Goal: Task Accomplishment & Management: Use online tool/utility

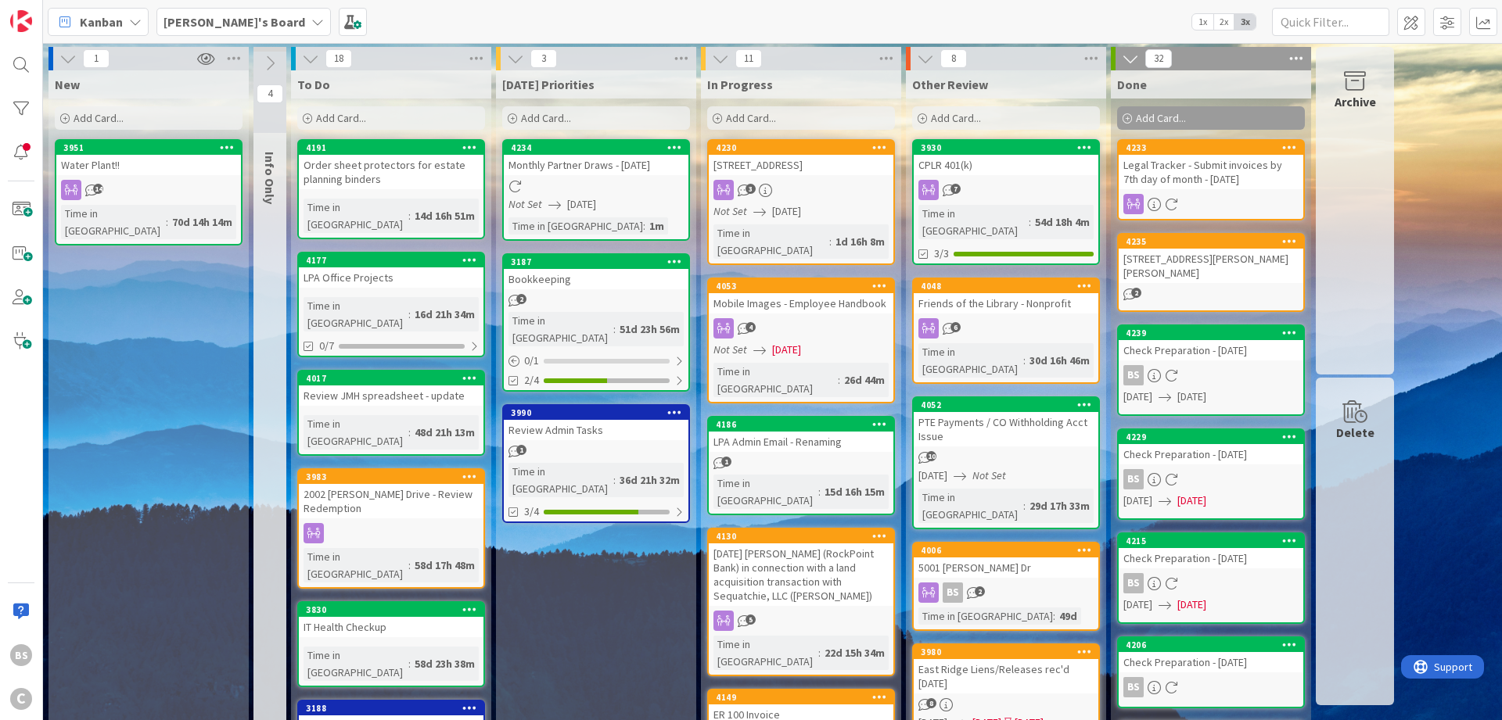
click at [21, 142] on div at bounding box center [20, 152] width 31 height 31
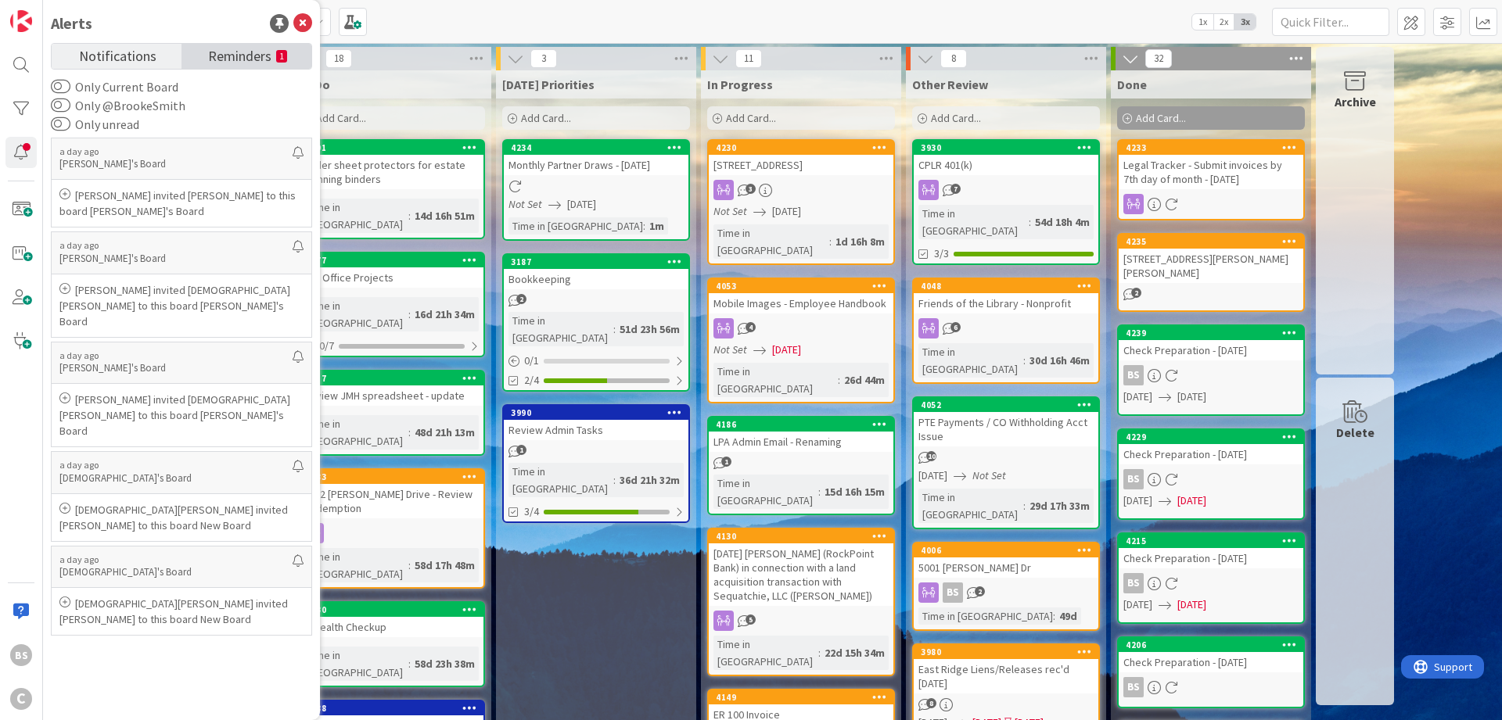
click at [214, 52] on span "Reminders" at bounding box center [239, 55] width 63 height 22
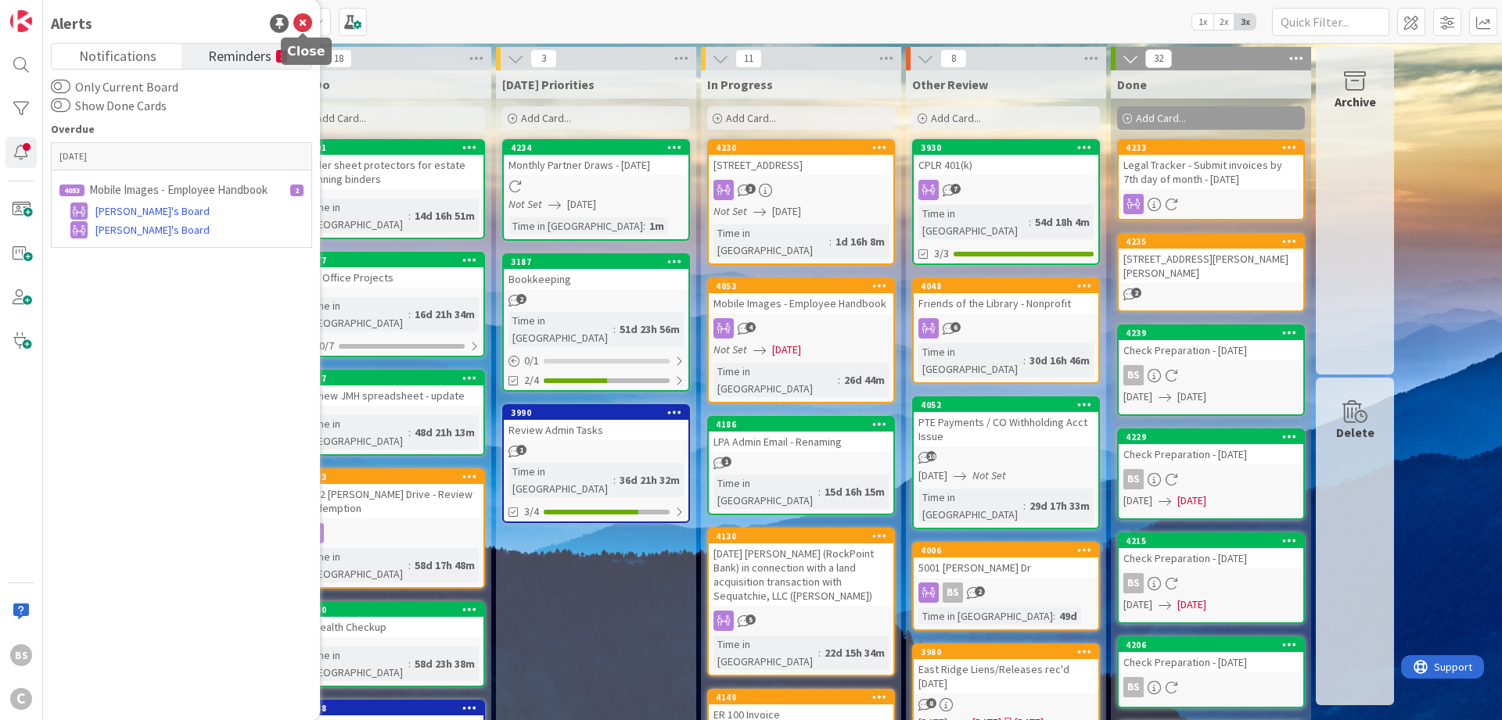
click at [297, 23] on icon at bounding box center [302, 23] width 19 height 19
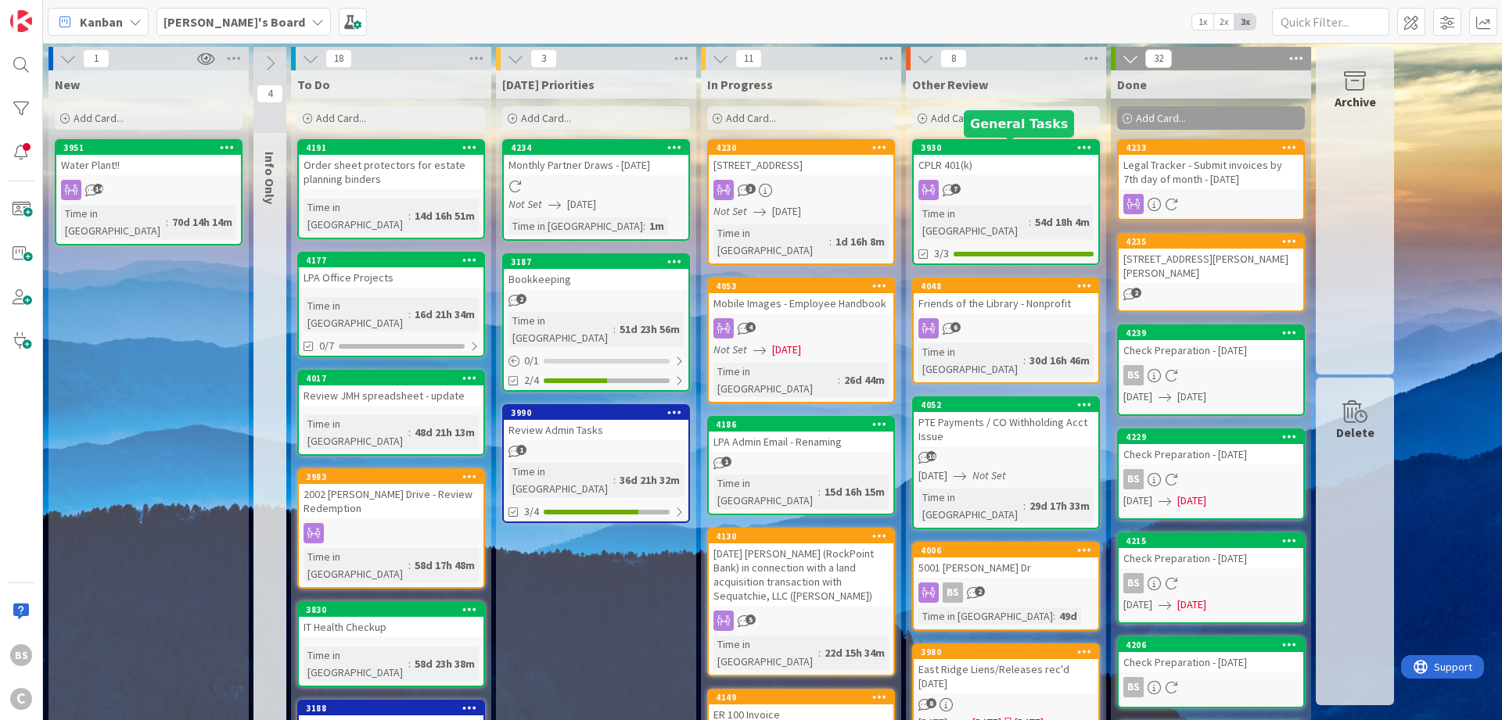
click at [955, 142] on div "3930" at bounding box center [1010, 147] width 178 height 11
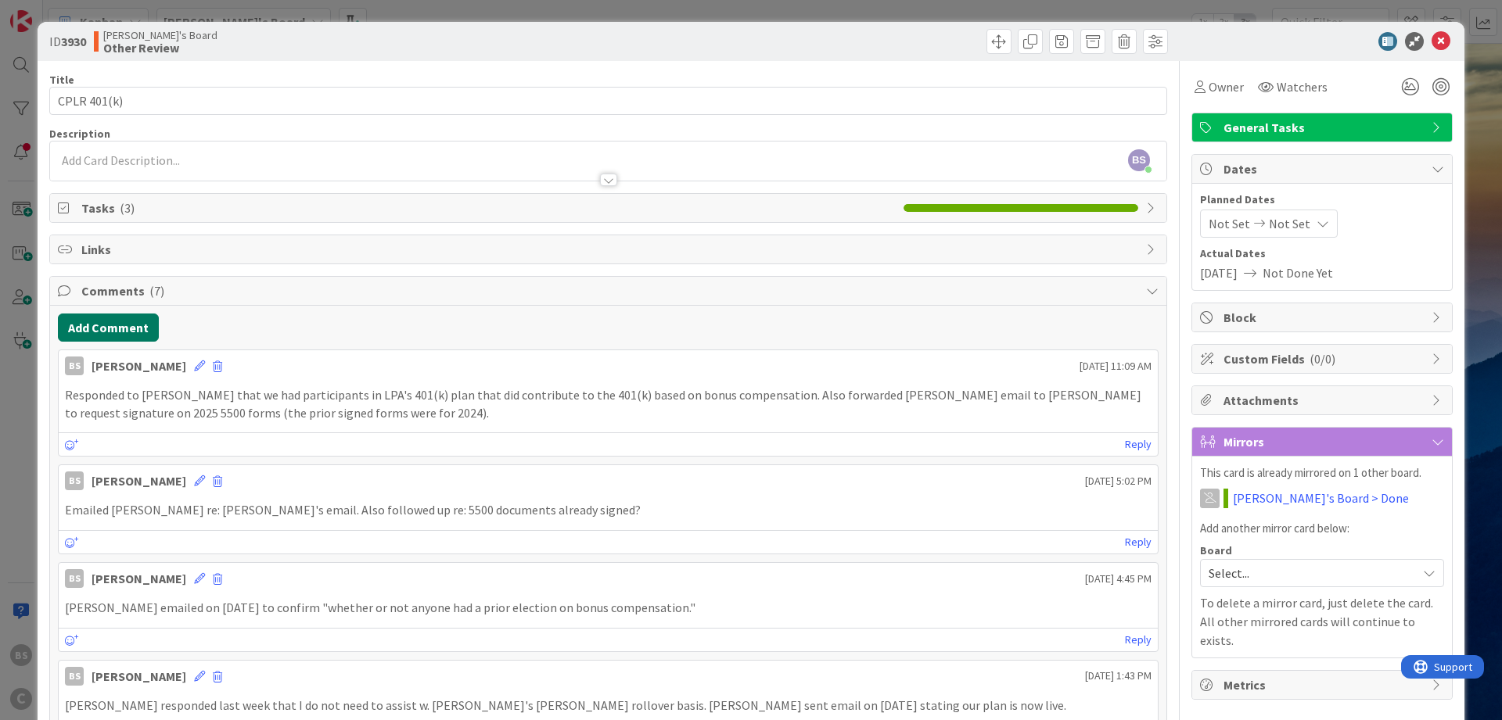
click at [98, 318] on button "Add Comment" at bounding box center [108, 328] width 101 height 28
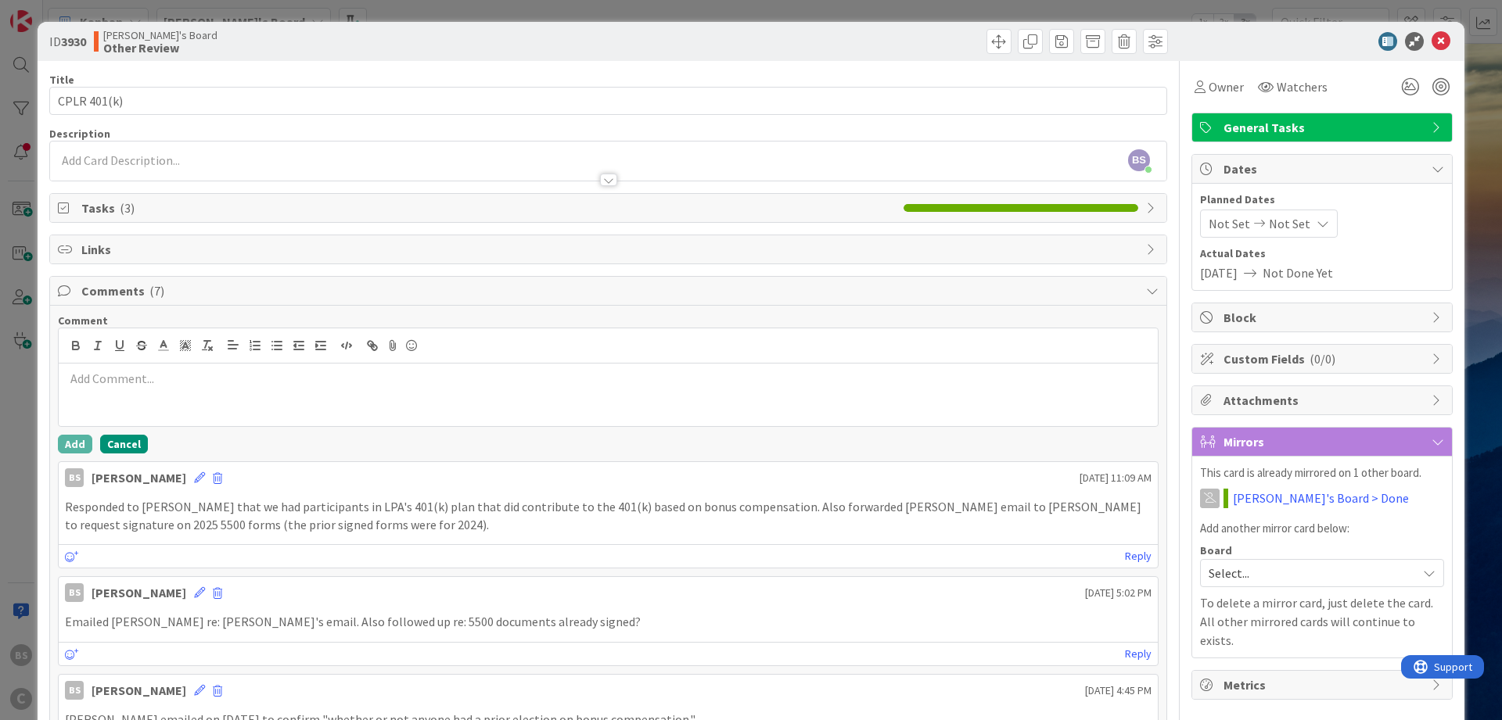
click at [122, 447] on button "Cancel" at bounding box center [124, 444] width 48 height 19
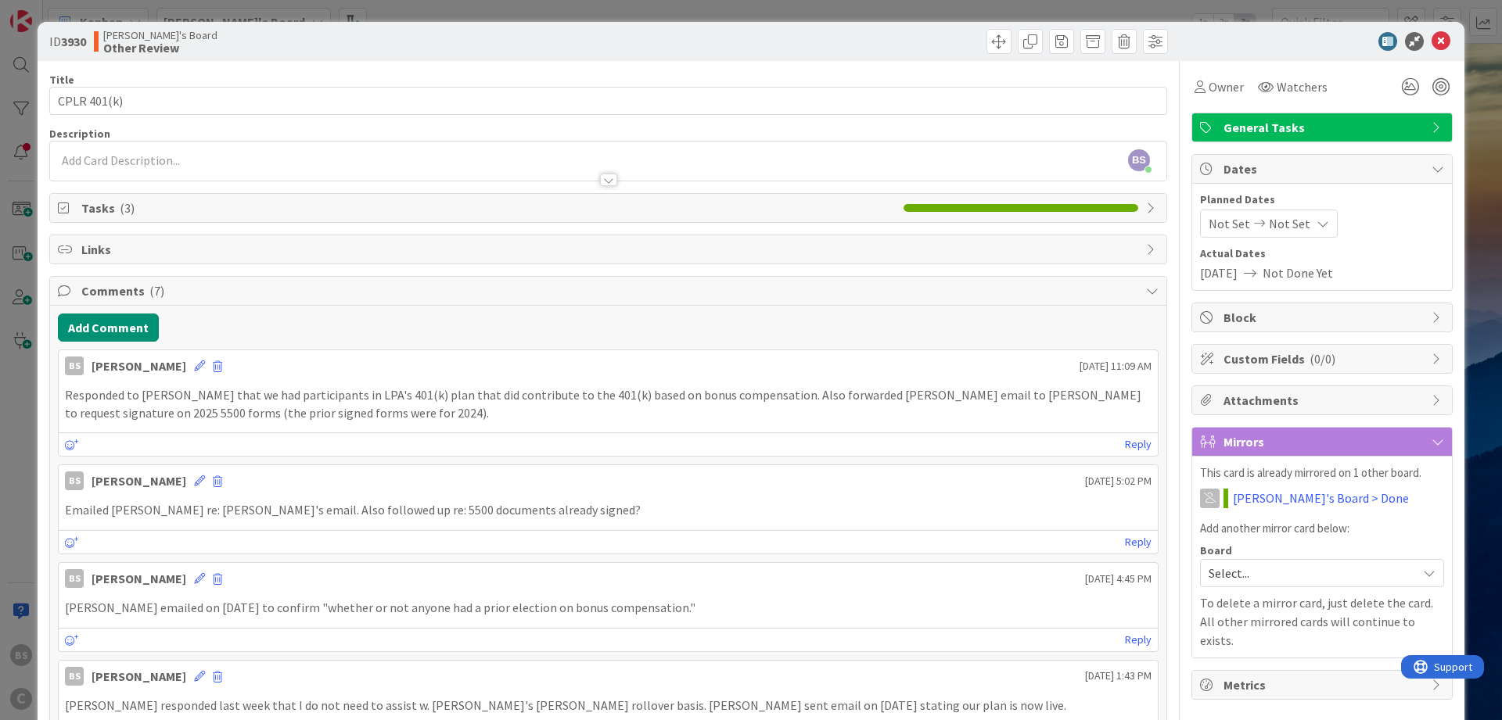
click at [113, 212] on span "Tasks ( 3 )" at bounding box center [488, 208] width 814 height 19
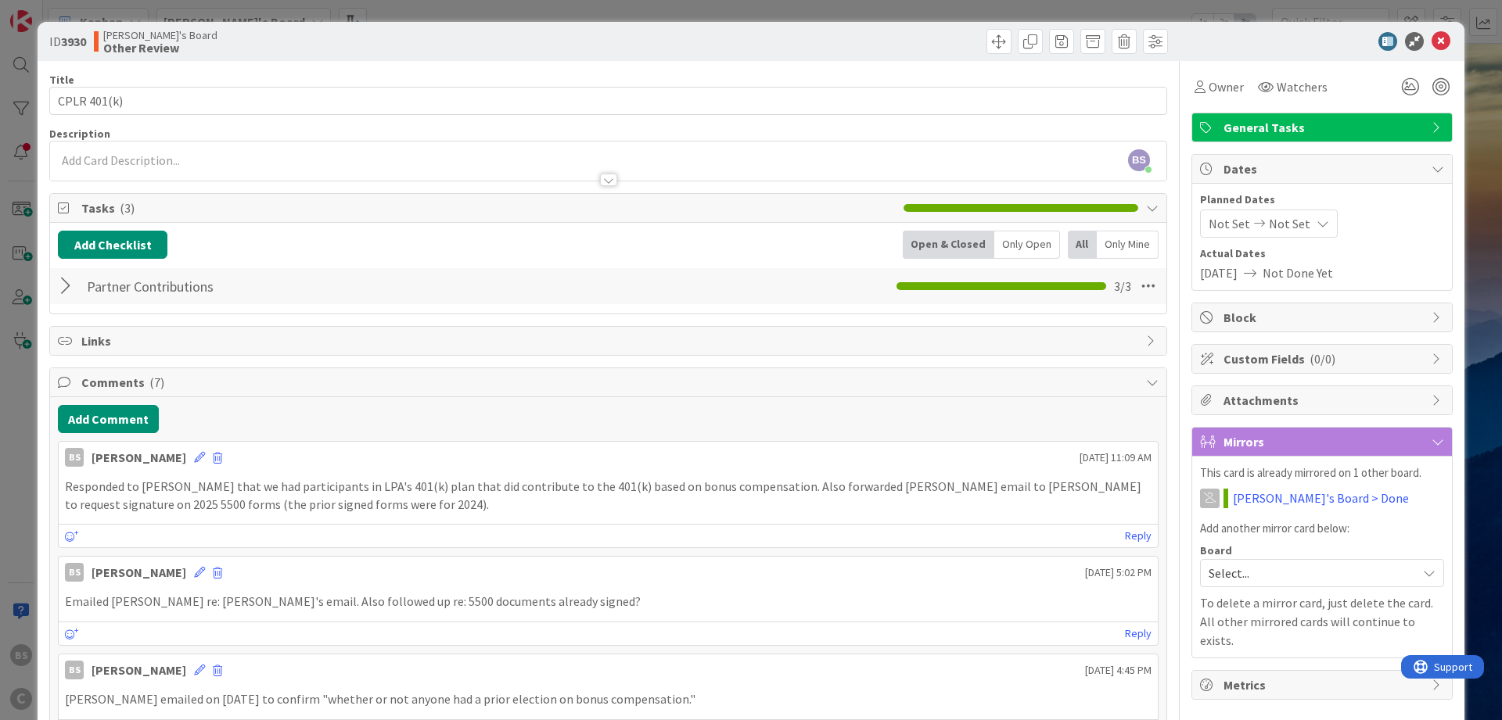
click at [65, 284] on div at bounding box center [68, 286] width 20 height 28
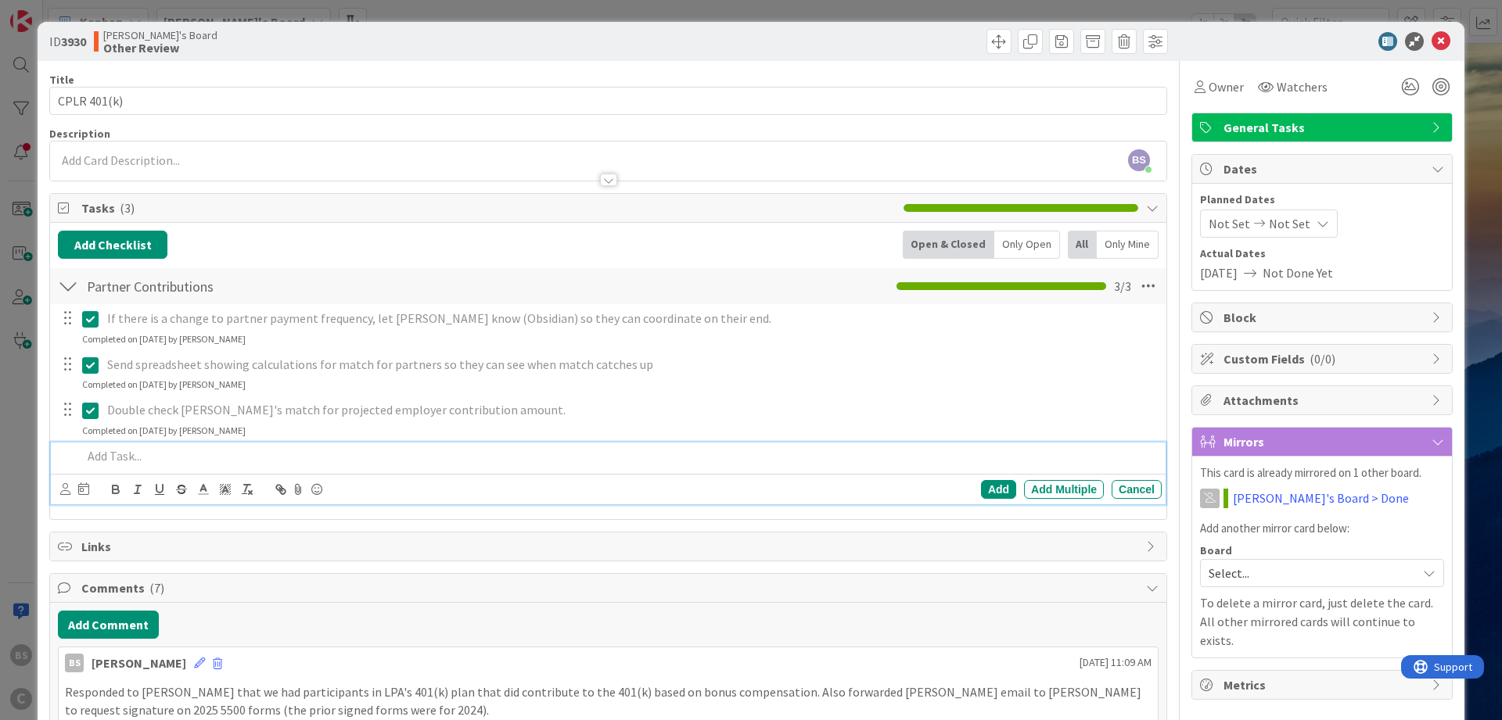
click at [106, 459] on p at bounding box center [618, 456] width 1073 height 18
click at [994, 486] on div "Add" at bounding box center [998, 489] width 35 height 19
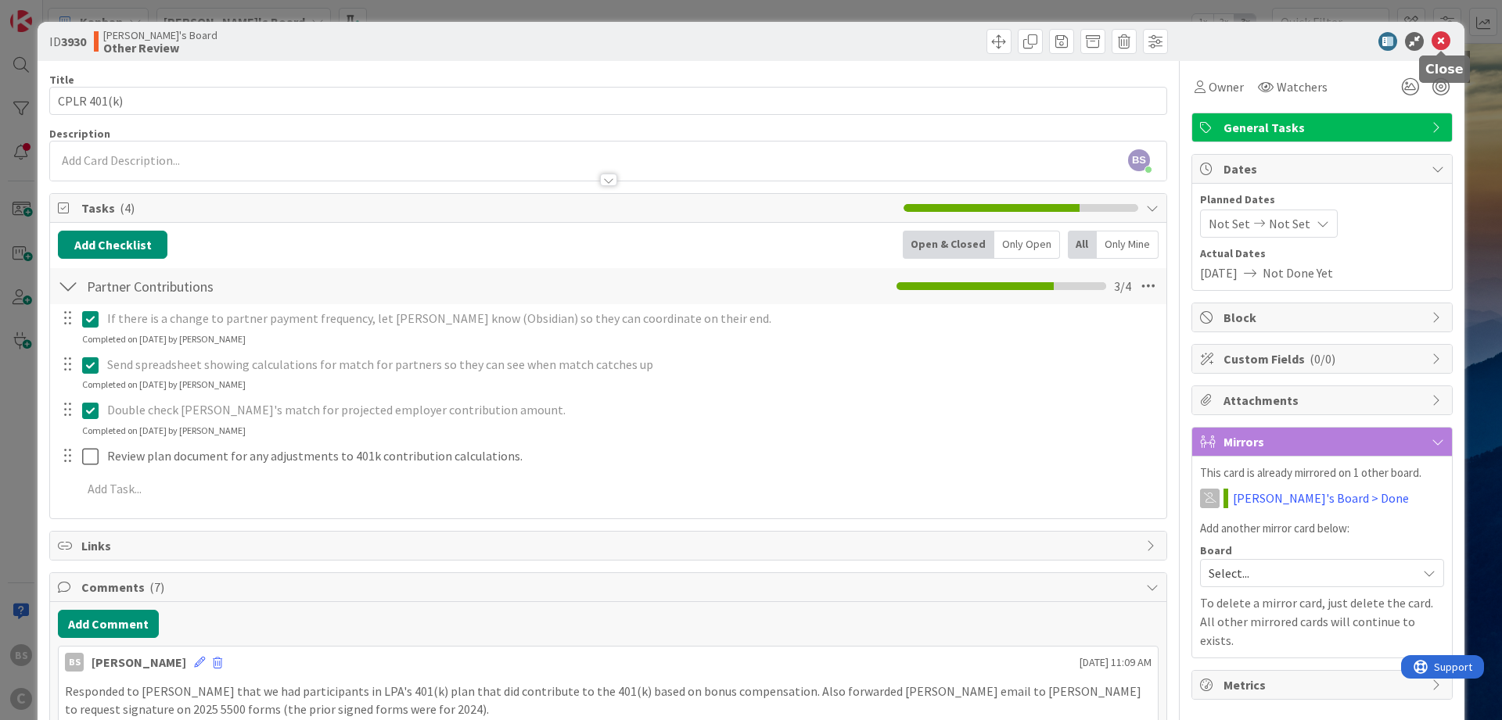
click at [1445, 35] on icon at bounding box center [1440, 41] width 19 height 19
